Goal: Information Seeking & Learning: Learn about a topic

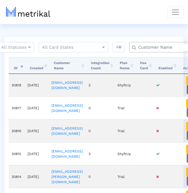
click at [138, 49] on input "text" at bounding box center [168, 47] width 68 height 6
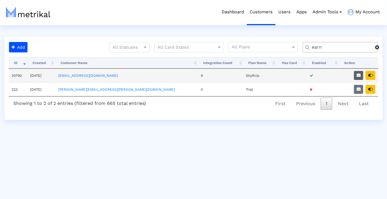
type input "earn"
click at [190, 74] on button "button" at bounding box center [358, 75] width 9 height 9
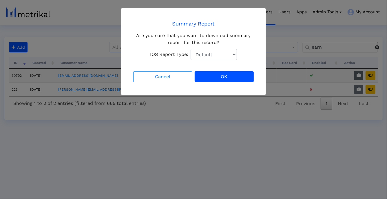
click at [190, 74] on ngb-modal-window "Summary Report Are you sure that you want to download summary report for this r…" at bounding box center [193, 99] width 387 height 199
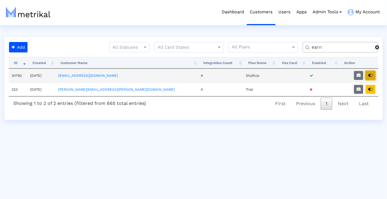
click at [190, 74] on icon "button" at bounding box center [370, 75] width 5 height 4
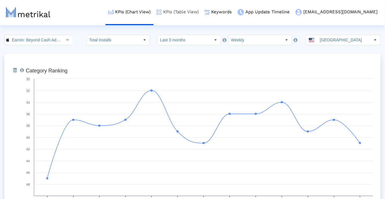
click at [202, 18] on link "KPIs (Table View)" at bounding box center [178, 12] width 48 height 24
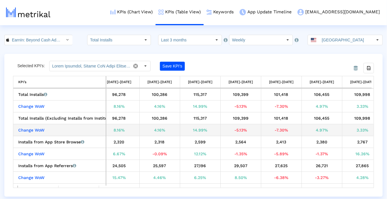
scroll to position [0, 261]
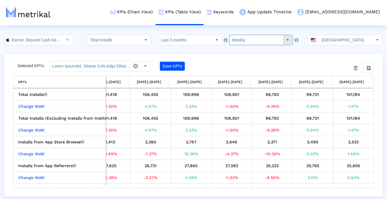
click at [266, 42] on input "Weekly" at bounding box center [255, 40] width 53 height 10
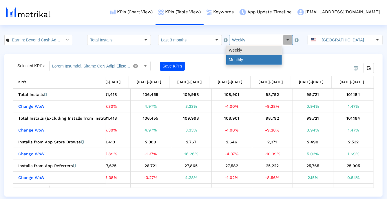
click at [262, 56] on div "Monthly" at bounding box center [254, 60] width 56 height 10
type input "Monthly"
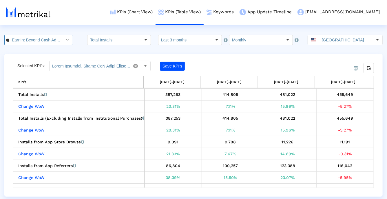
click at [36, 40] on input "EarnIn: Beyond Cash Advance < 723815926 >" at bounding box center [35, 40] width 52 height 10
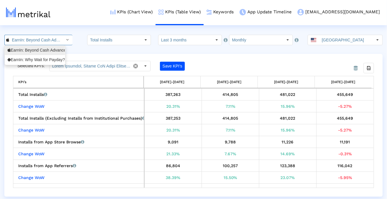
click at [30, 55] on div "EarnIn: Why Wait for Payday? <com.activehours>" at bounding box center [35, 60] width 60 height 10
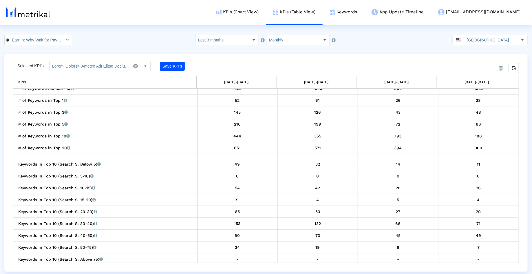
scroll to position [0, 49]
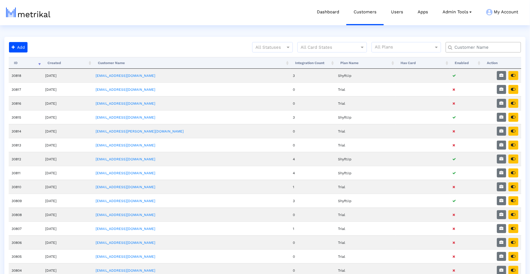
click at [468, 47] on input "text" at bounding box center [485, 47] width 68 height 6
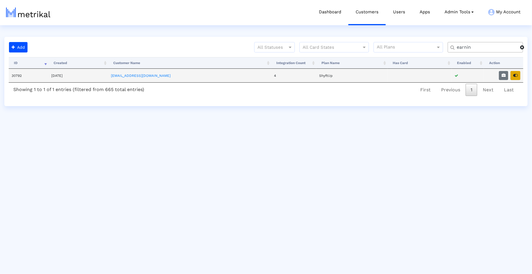
type input "earnin"
click at [517, 74] on icon "button" at bounding box center [515, 75] width 5 height 4
click at [519, 75] on button "button" at bounding box center [516, 75] width 10 height 9
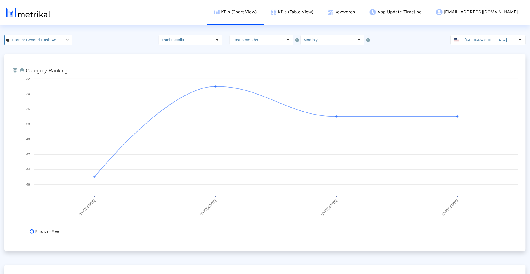
click at [14, 41] on input "EarnIn: Beyond Cash Advance < 723815926 >" at bounding box center [35, 40] width 52 height 10
click at [20, 59] on div "EarnIn: Why Wait for Payday? <com.activehours>" at bounding box center [36, 60] width 56 height 6
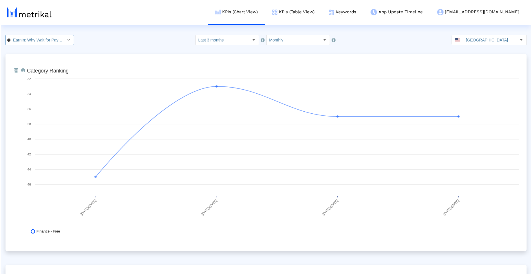
scroll to position [0, 49]
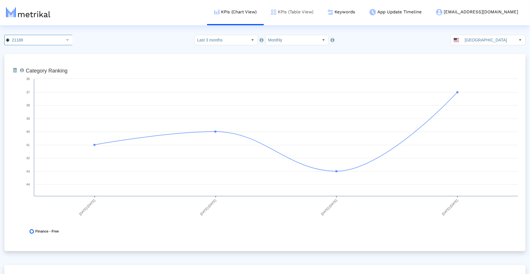
click at [314, 15] on link "KPIs (Table View)" at bounding box center [292, 12] width 57 height 24
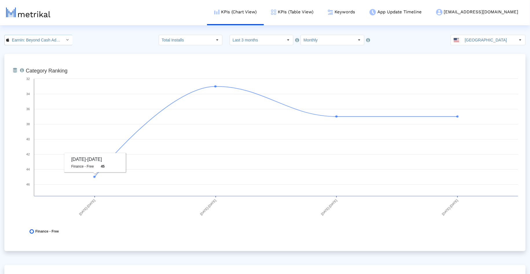
click at [66, 41] on icon "Select" at bounding box center [67, 40] width 3 height 4
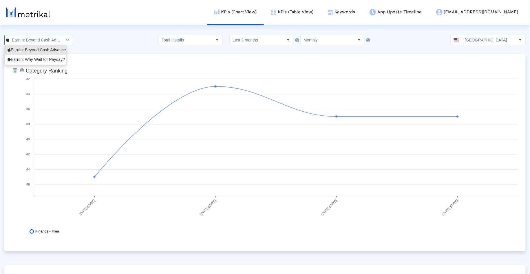
scroll to position [0, 41]
click at [54, 61] on div "EarnIn: Why Wait for Payday? <com.activehours>" at bounding box center [36, 60] width 56 height 6
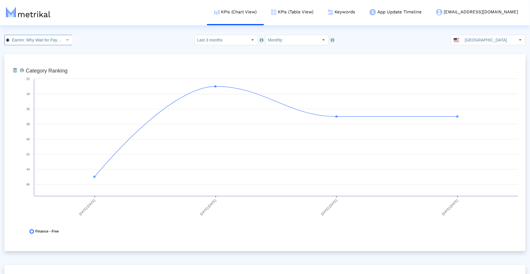
scroll to position [0, 49]
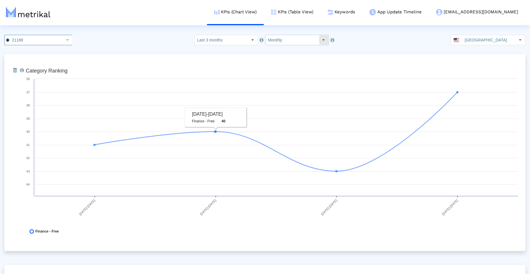
click at [299, 40] on input "Monthly" at bounding box center [292, 40] width 53 height 10
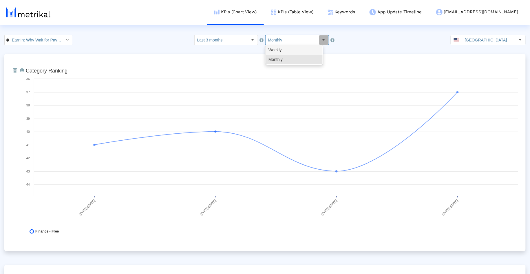
click at [296, 50] on div "Weekly" at bounding box center [294, 50] width 57 height 10
type input "Weekly"
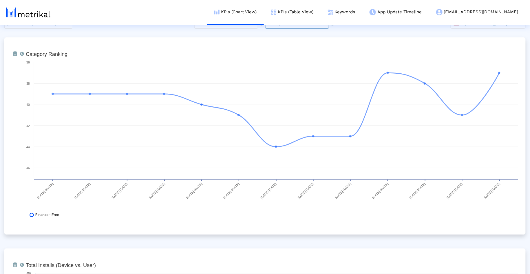
scroll to position [0, 0]
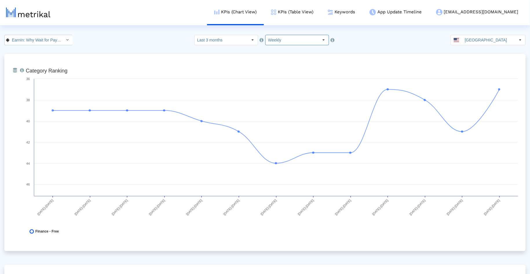
click at [41, 43] on input "EarnIn: Why Wait for Payday? < com.activehours >" at bounding box center [35, 40] width 52 height 10
click at [40, 50] on div "EarnIn: Beyond Cash Advance <723815926>" at bounding box center [36, 50] width 56 height 6
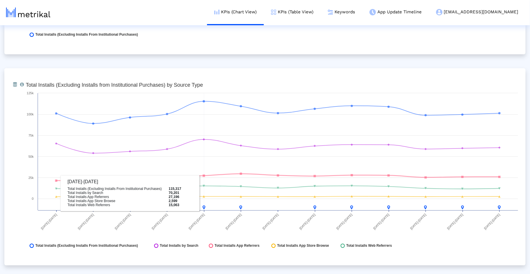
scroll to position [619, 0]
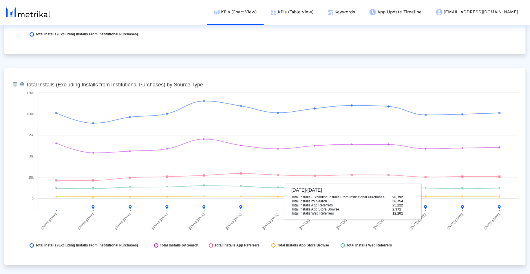
click at [523, 238] on div "From Database Total installs that the app received from each source (excludes I…" at bounding box center [264, 166] width 521 height 197
